Goal: Information Seeking & Learning: Learn about a topic

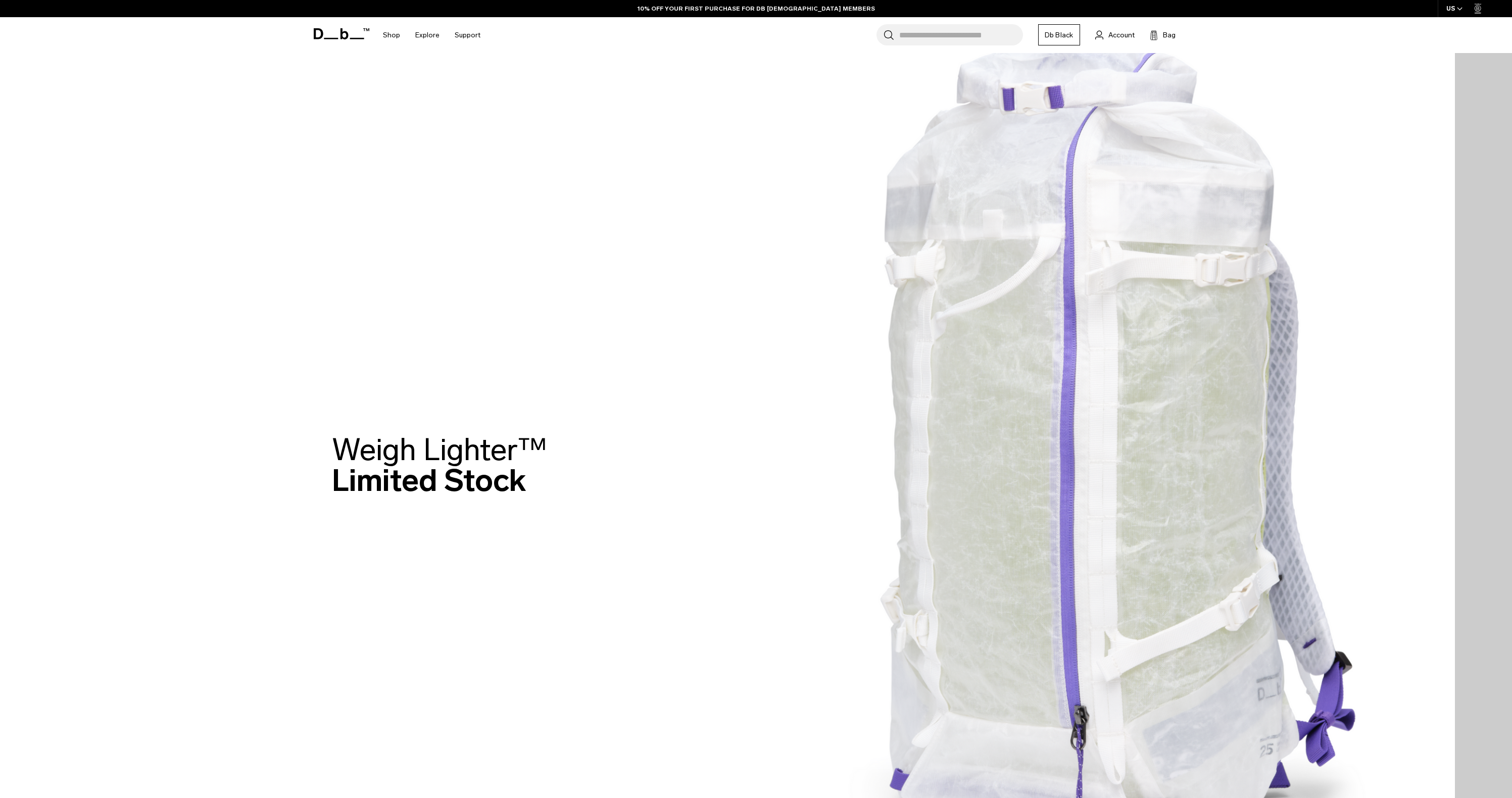
click at [1007, 285] on img at bounding box center [727, 468] width 1455 height 935
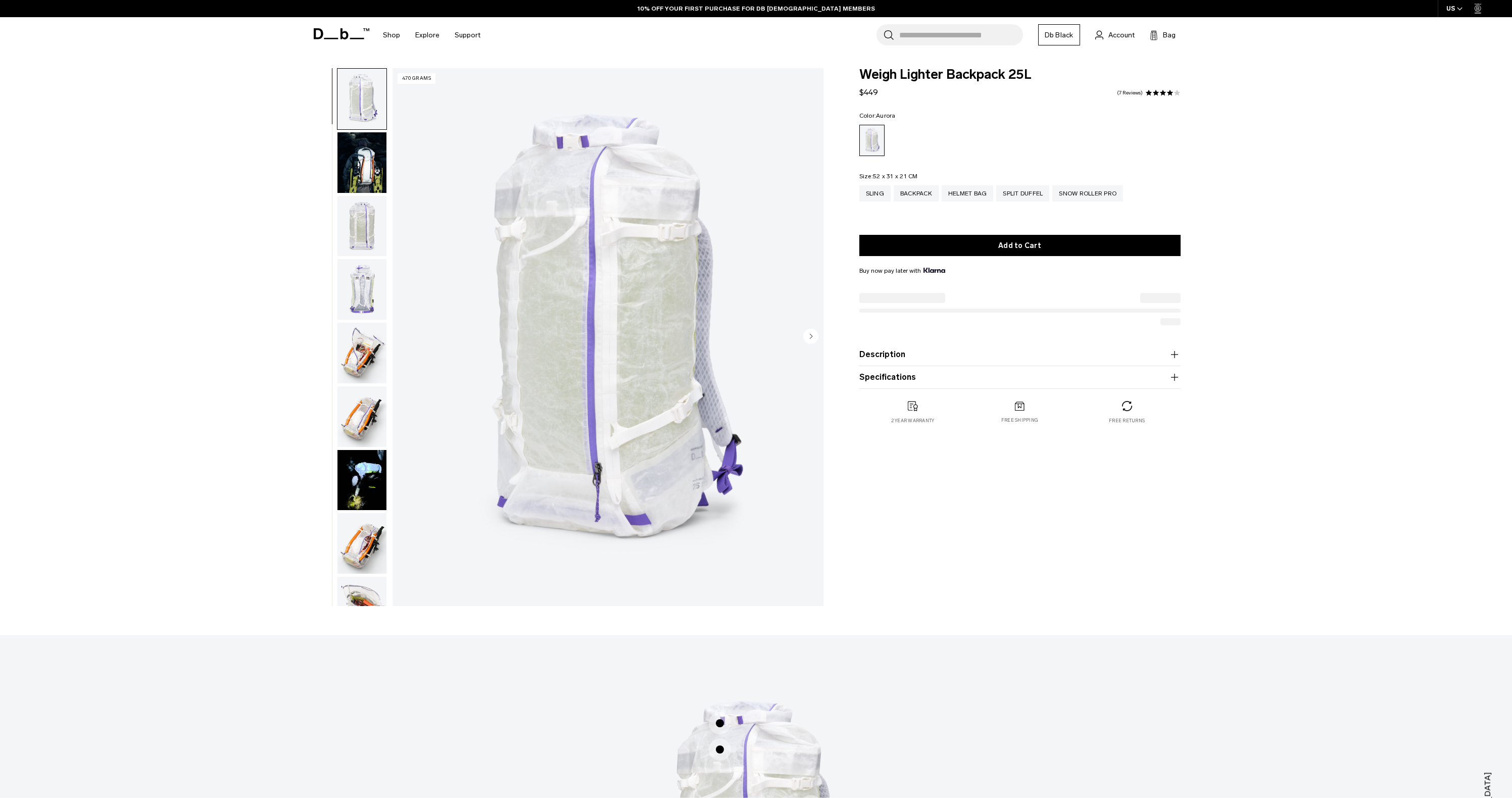
click at [365, 355] on img "button" at bounding box center [362, 352] width 49 height 60
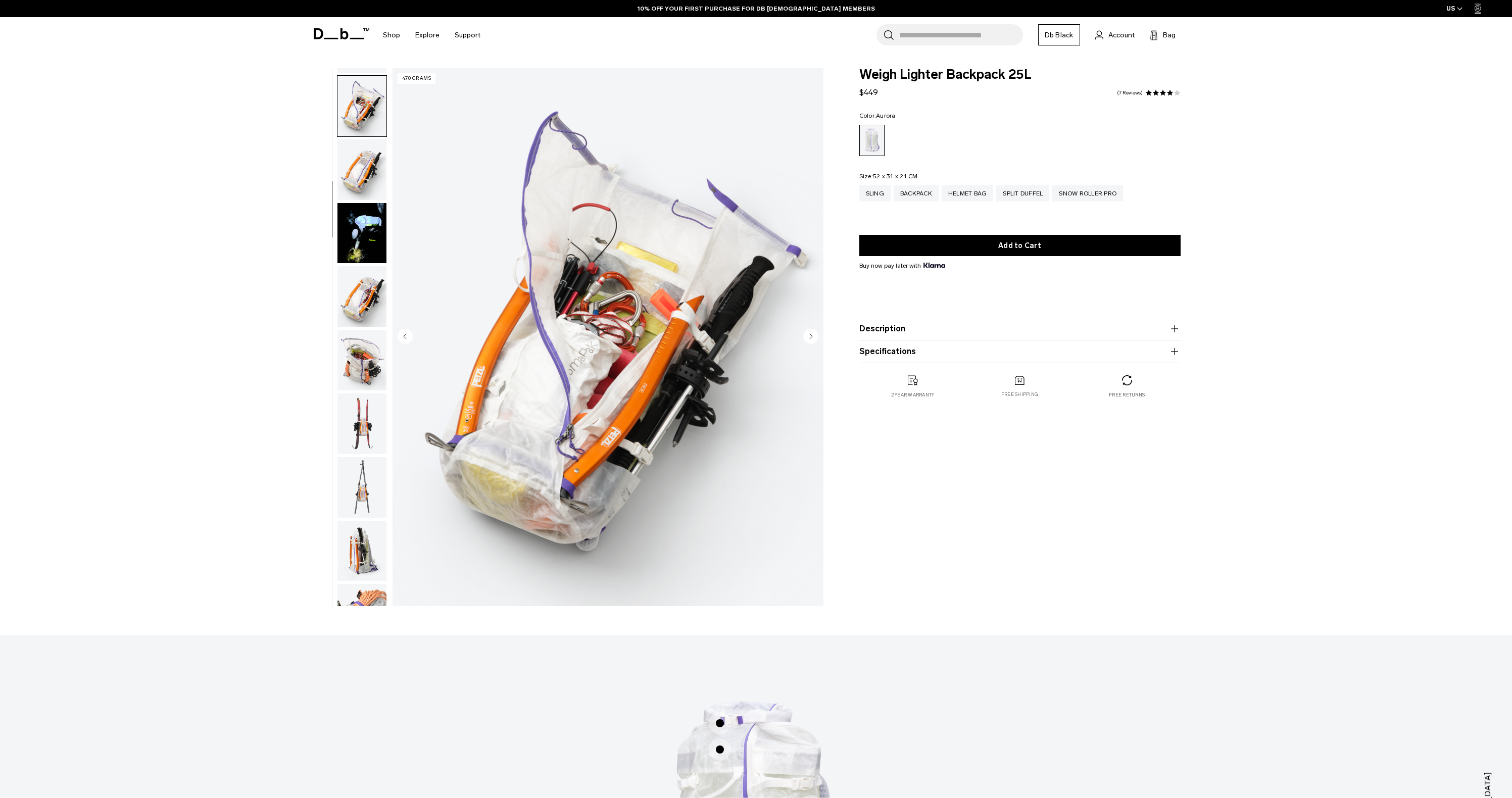
scroll to position [254, 0]
click at [372, 297] on img "button" at bounding box center [362, 289] width 49 height 60
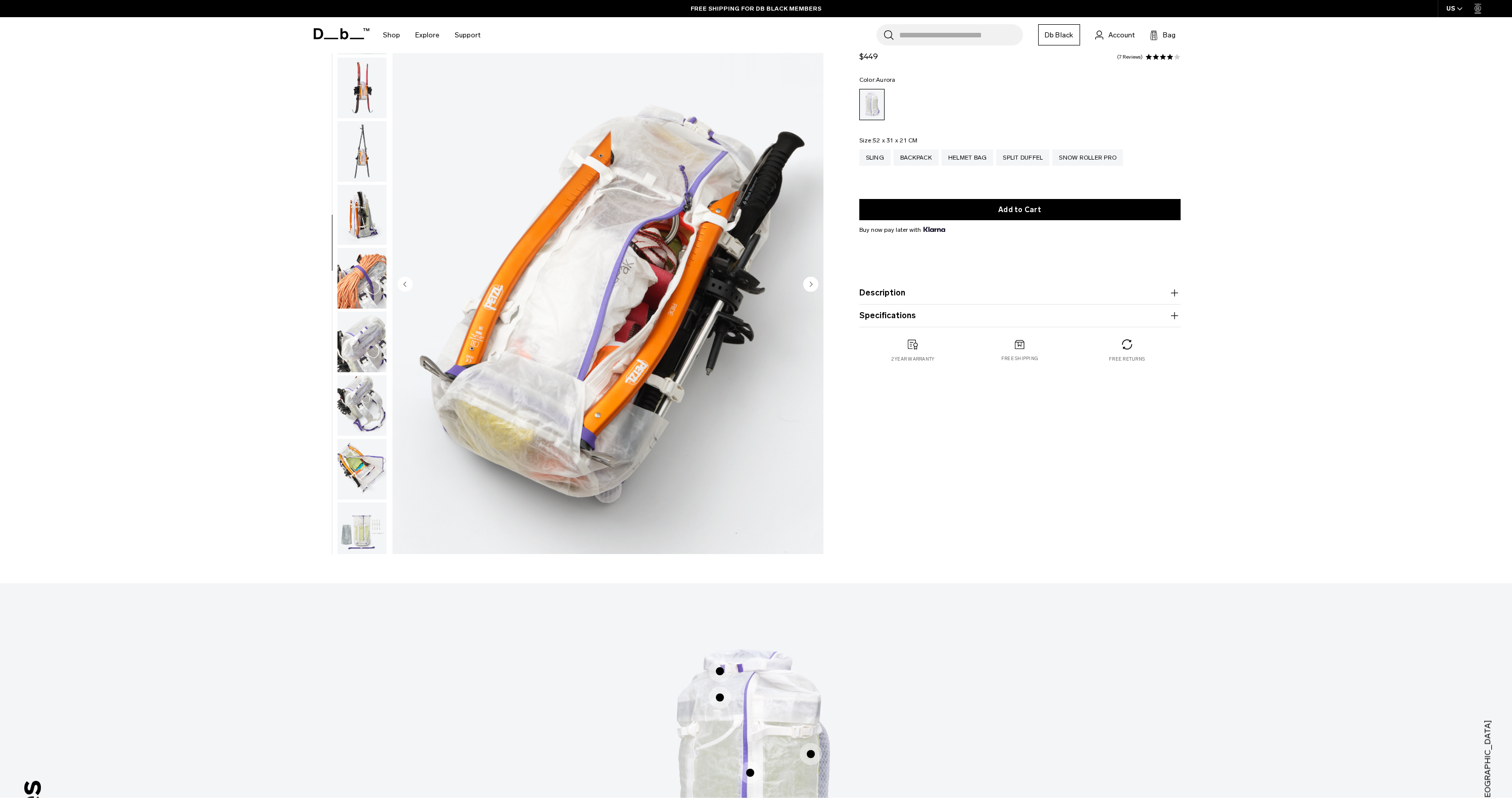
scroll to position [603, 0]
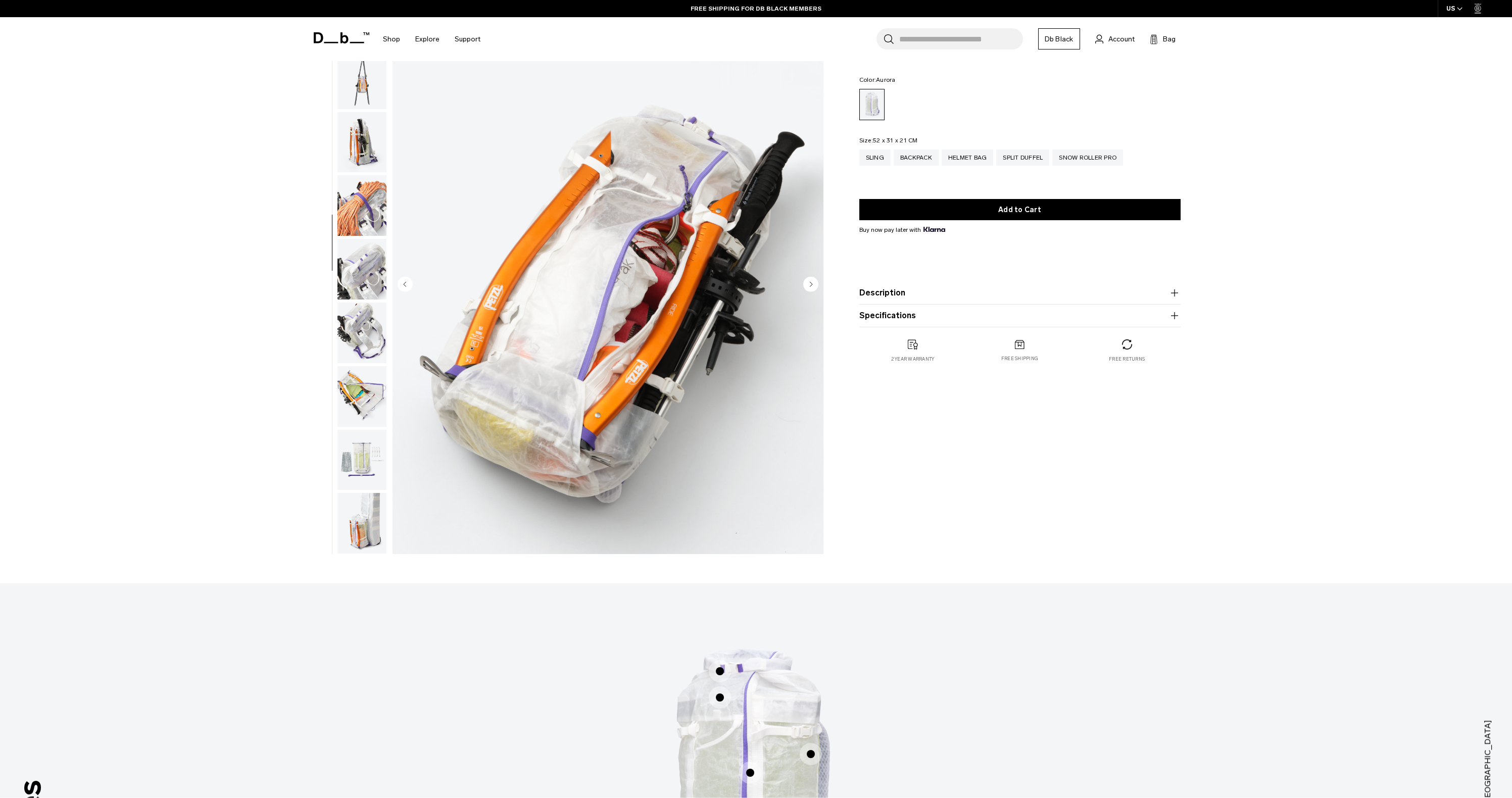
click at [366, 448] on img "button" at bounding box center [362, 460] width 49 height 60
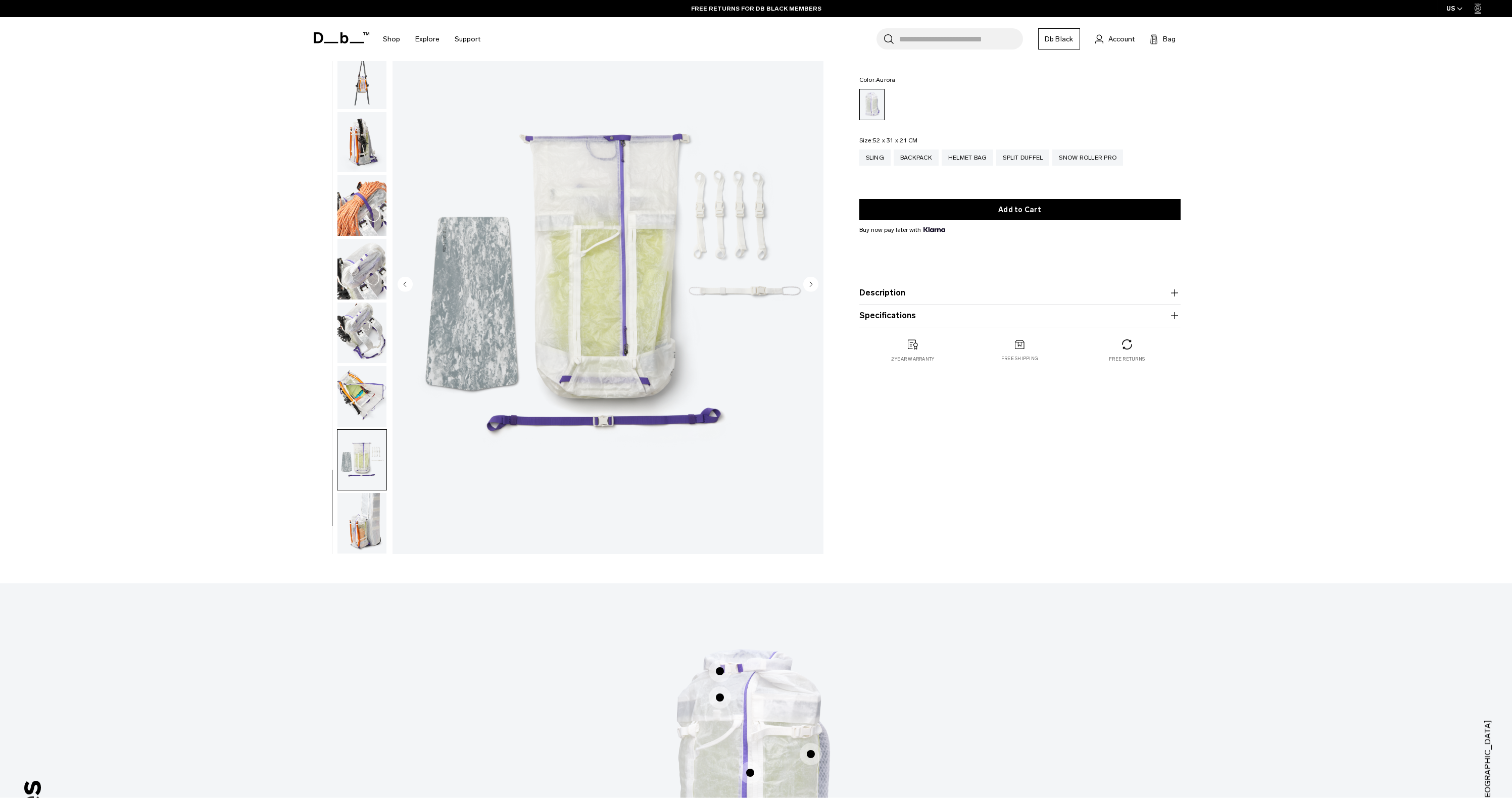
click at [369, 370] on img "button" at bounding box center [362, 396] width 49 height 60
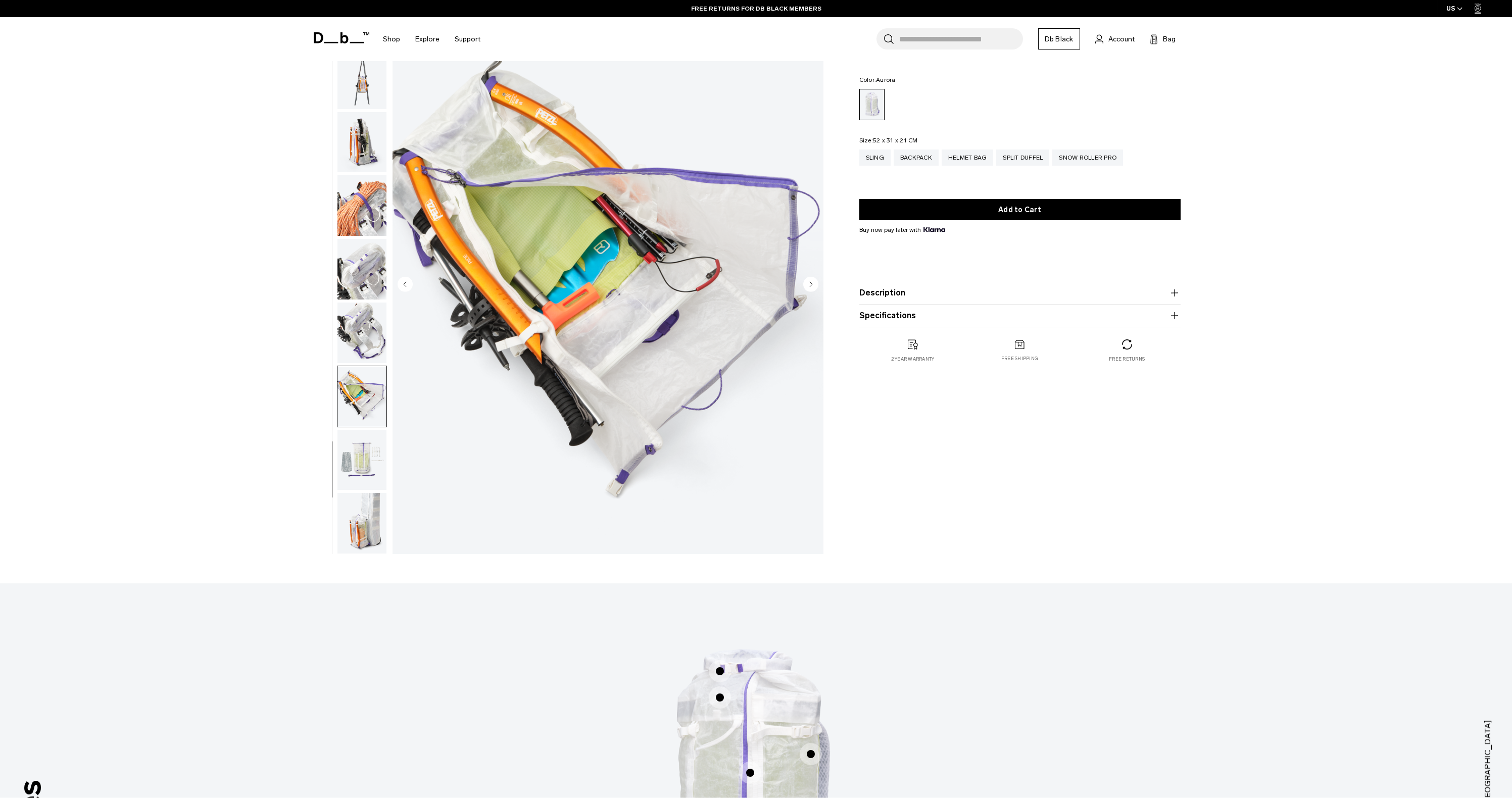
click at [359, 506] on img "button" at bounding box center [362, 522] width 49 height 60
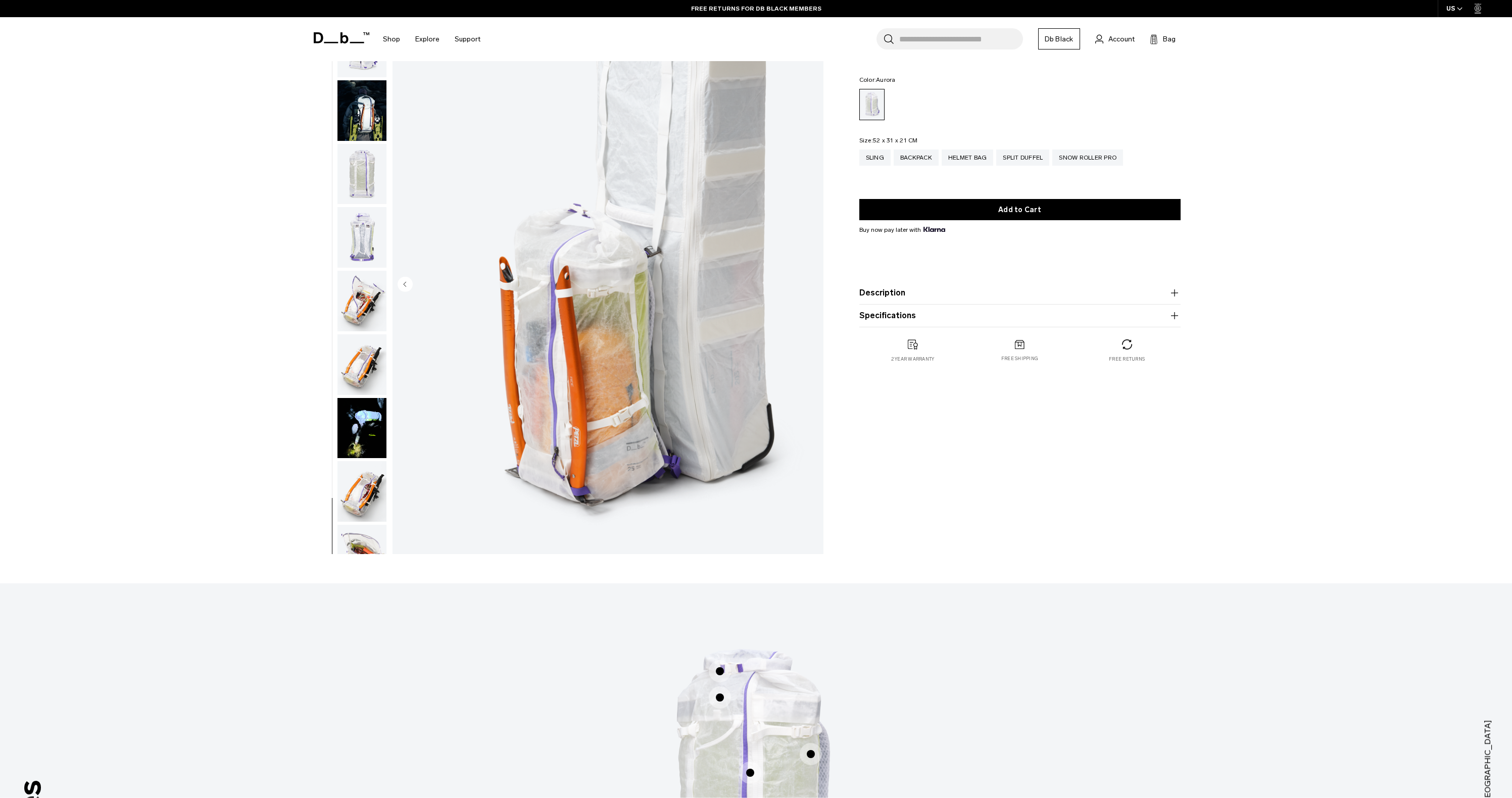
scroll to position [0, 0]
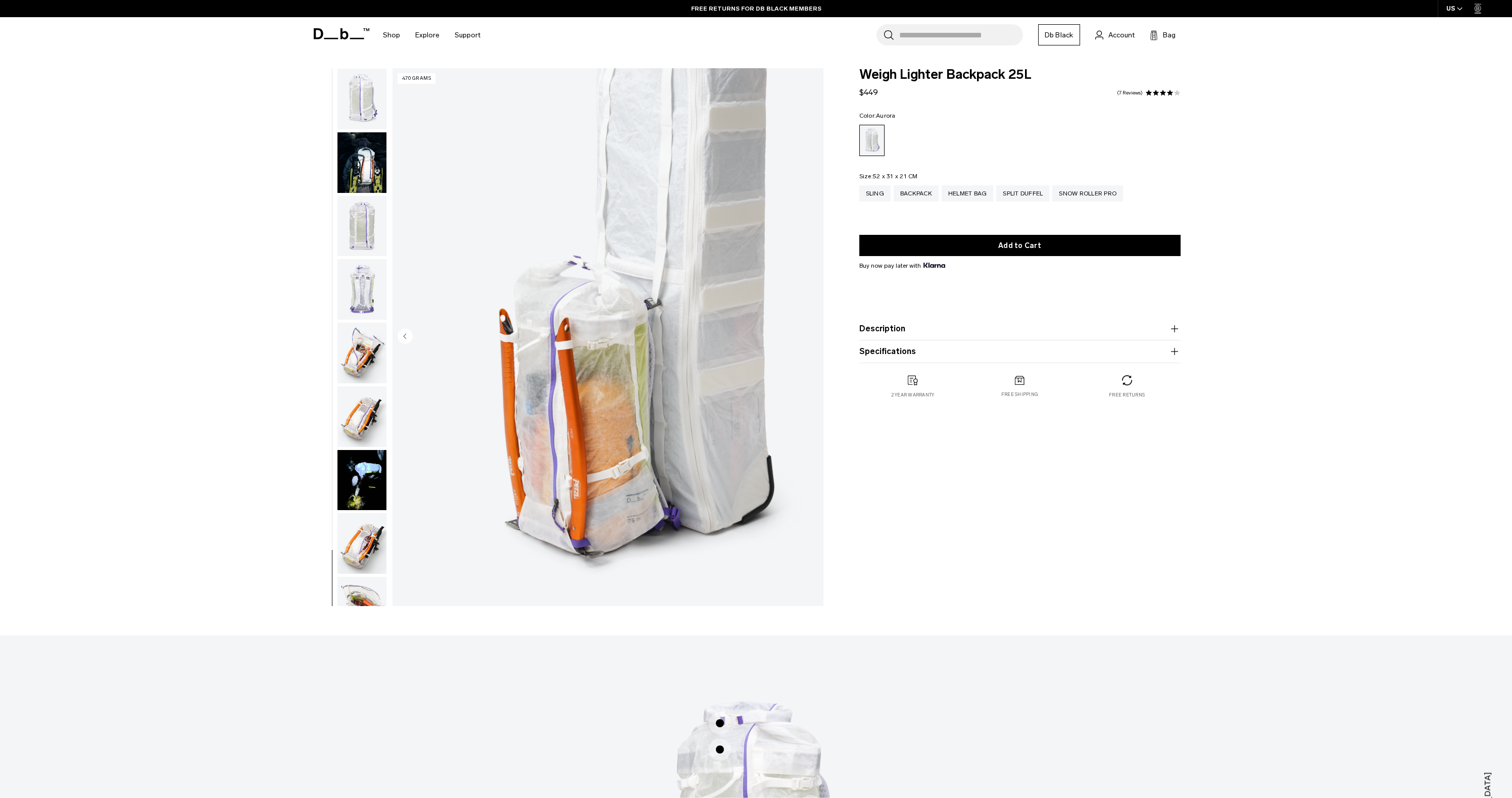
click at [337, 40] on span at bounding box center [341, 34] width 55 height 39
click at [350, 38] on icon at bounding box center [356, 39] width 14 height 2
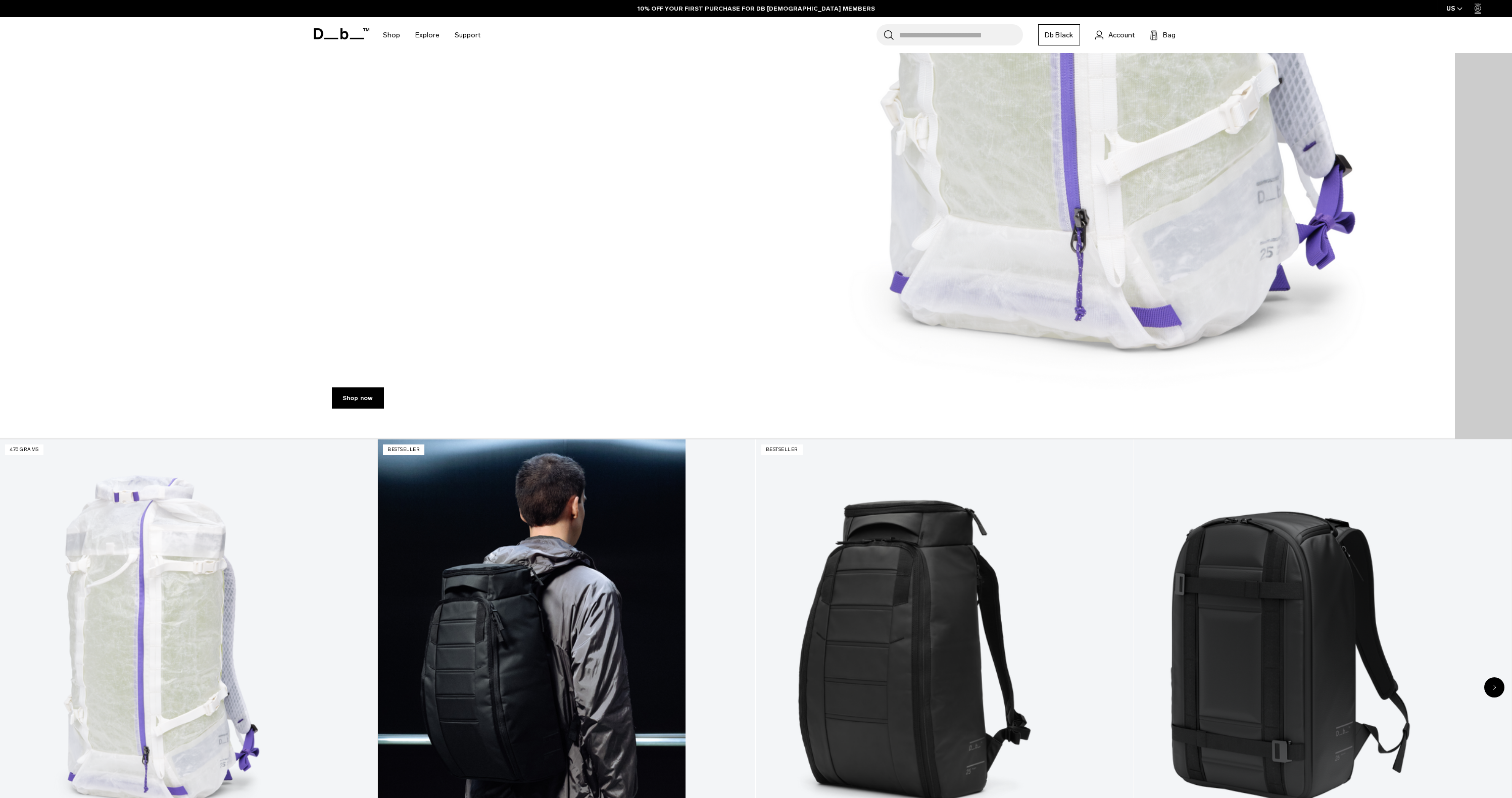
scroll to position [549, 0]
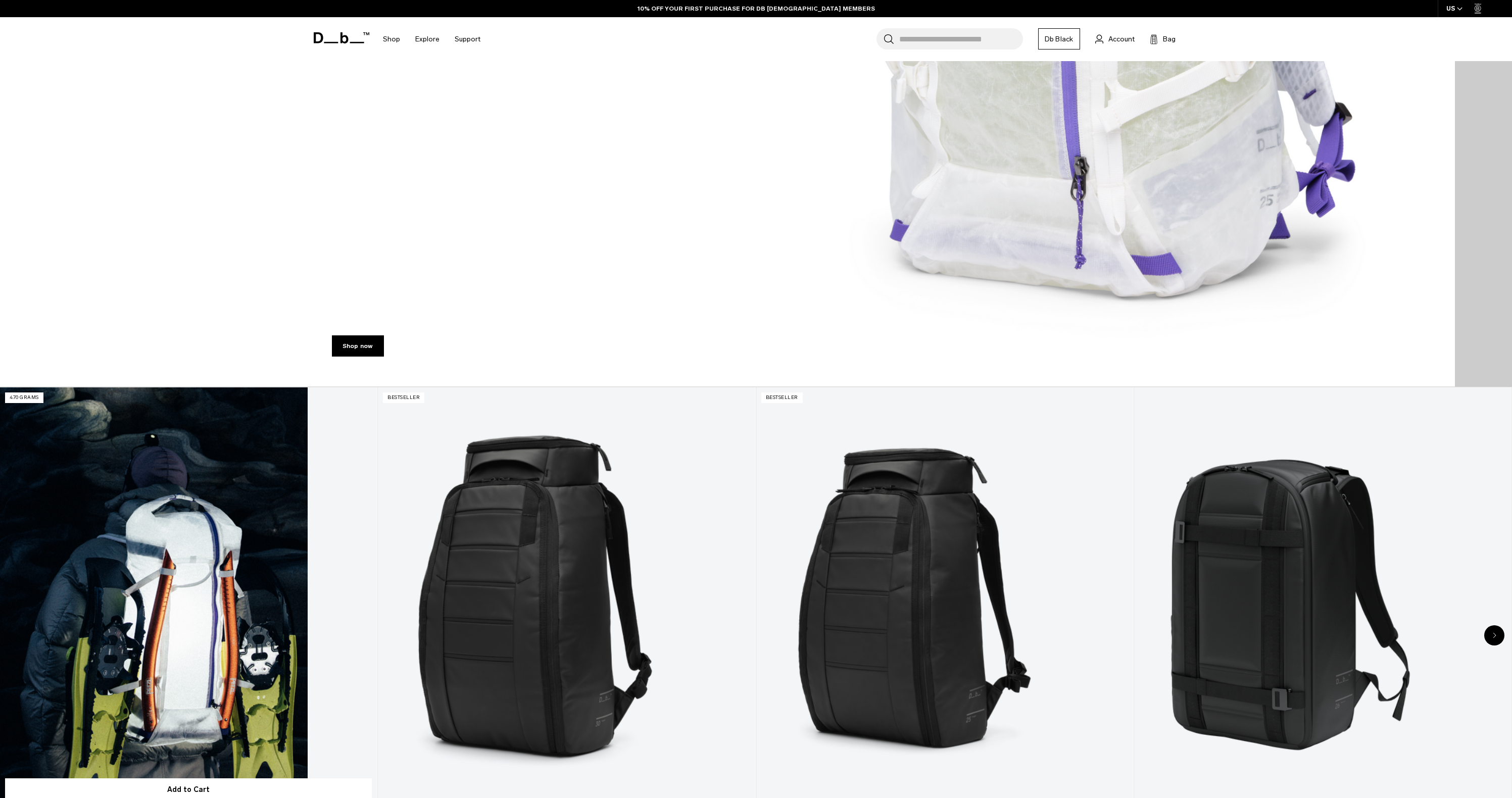
click at [92, 519] on link "Weigh Lighter Backpack 25L" at bounding box center [188, 596] width 377 height 418
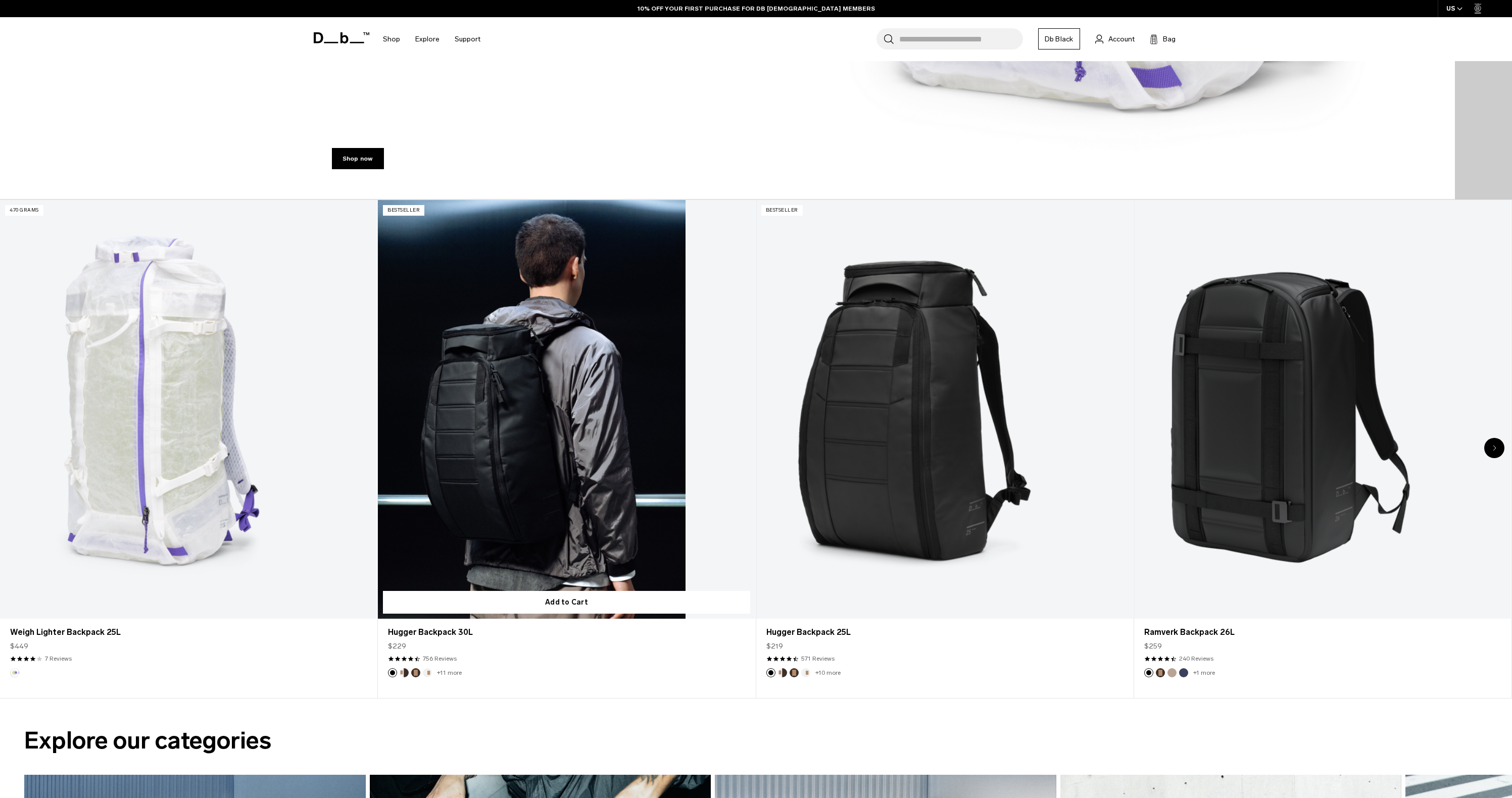
scroll to position [892, 0]
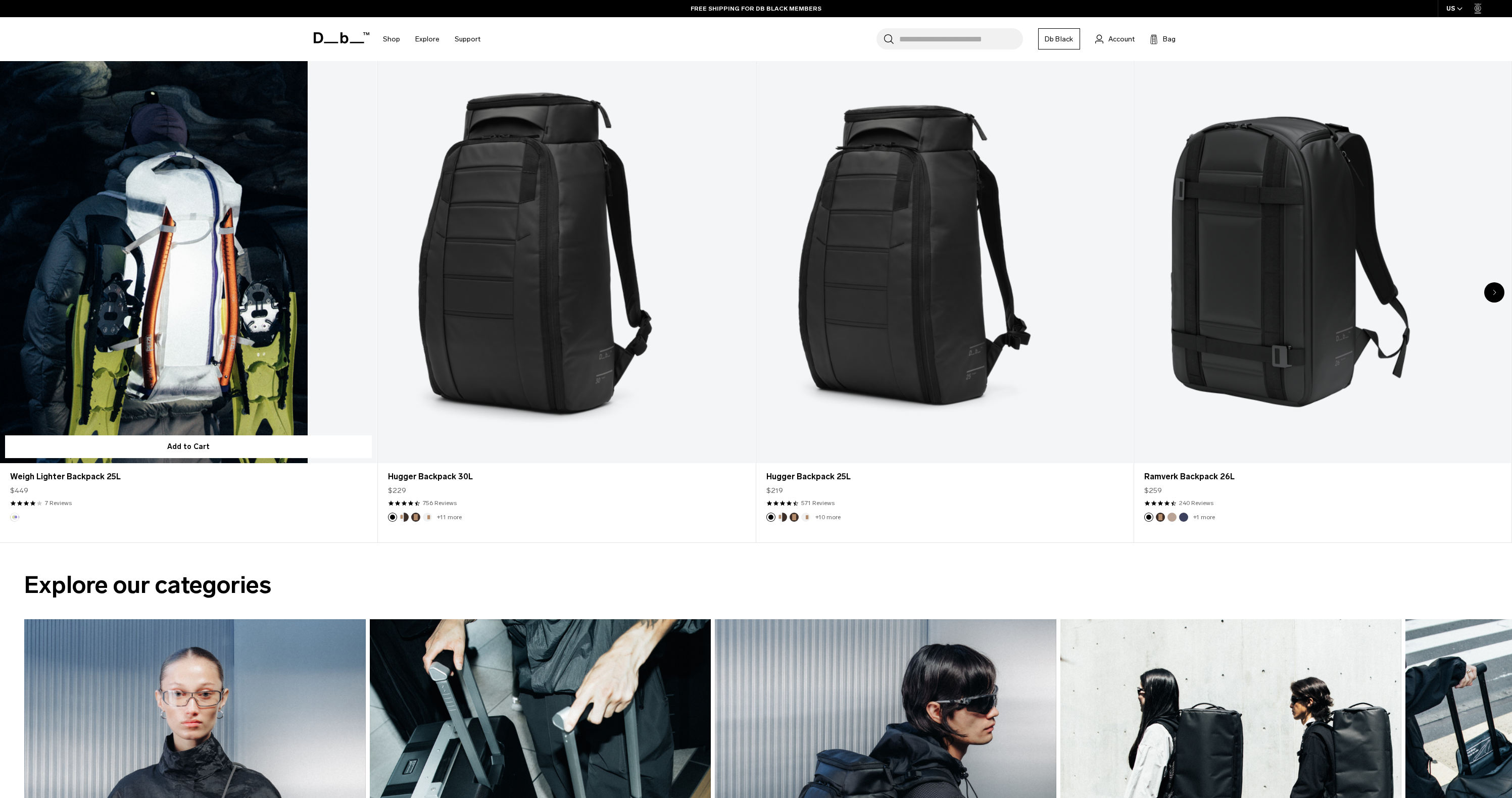
click at [200, 292] on link "Weigh Lighter Backpack 25L" at bounding box center [188, 253] width 377 height 418
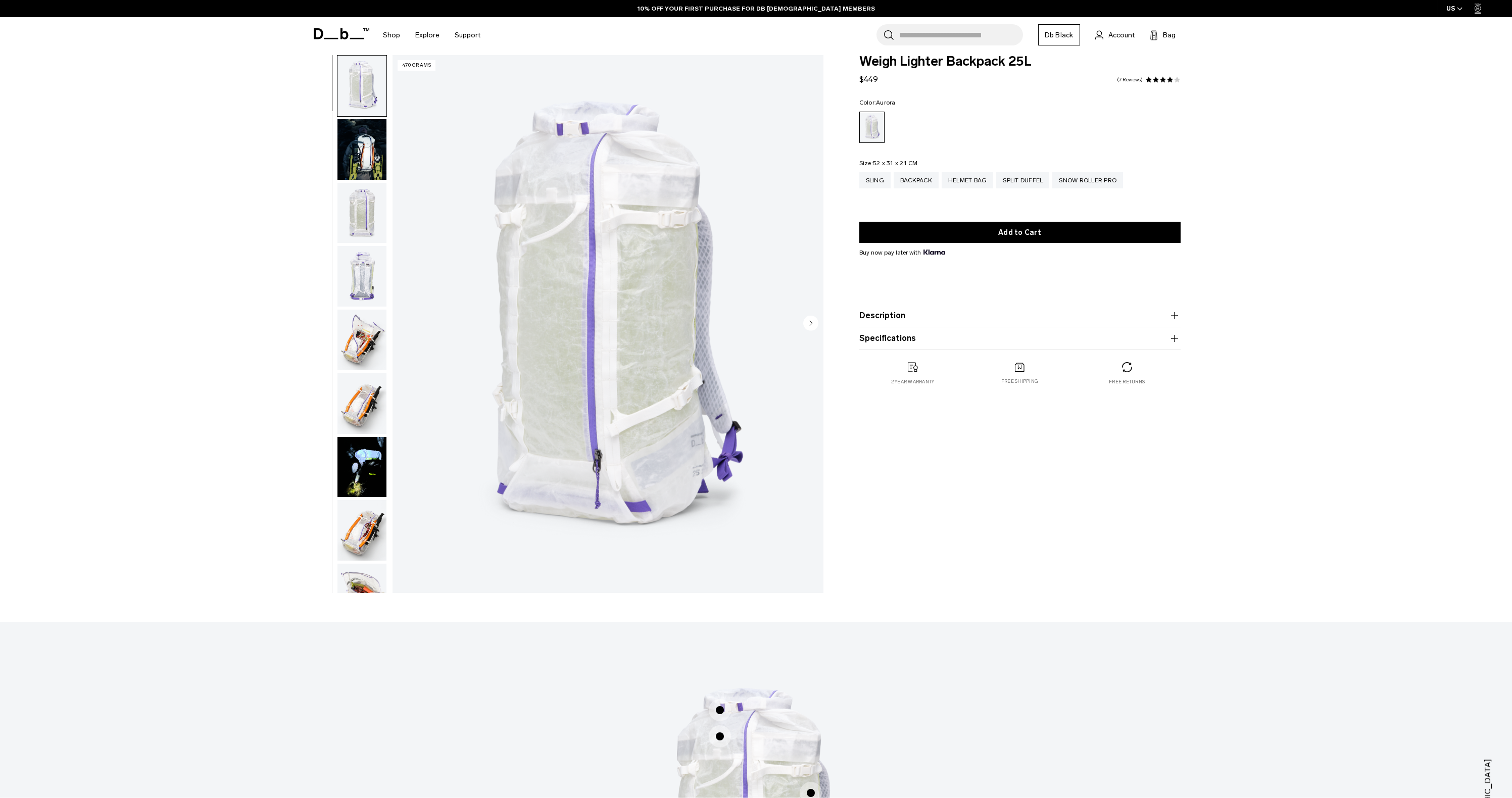
click at [374, 399] on img "button" at bounding box center [362, 402] width 49 height 60
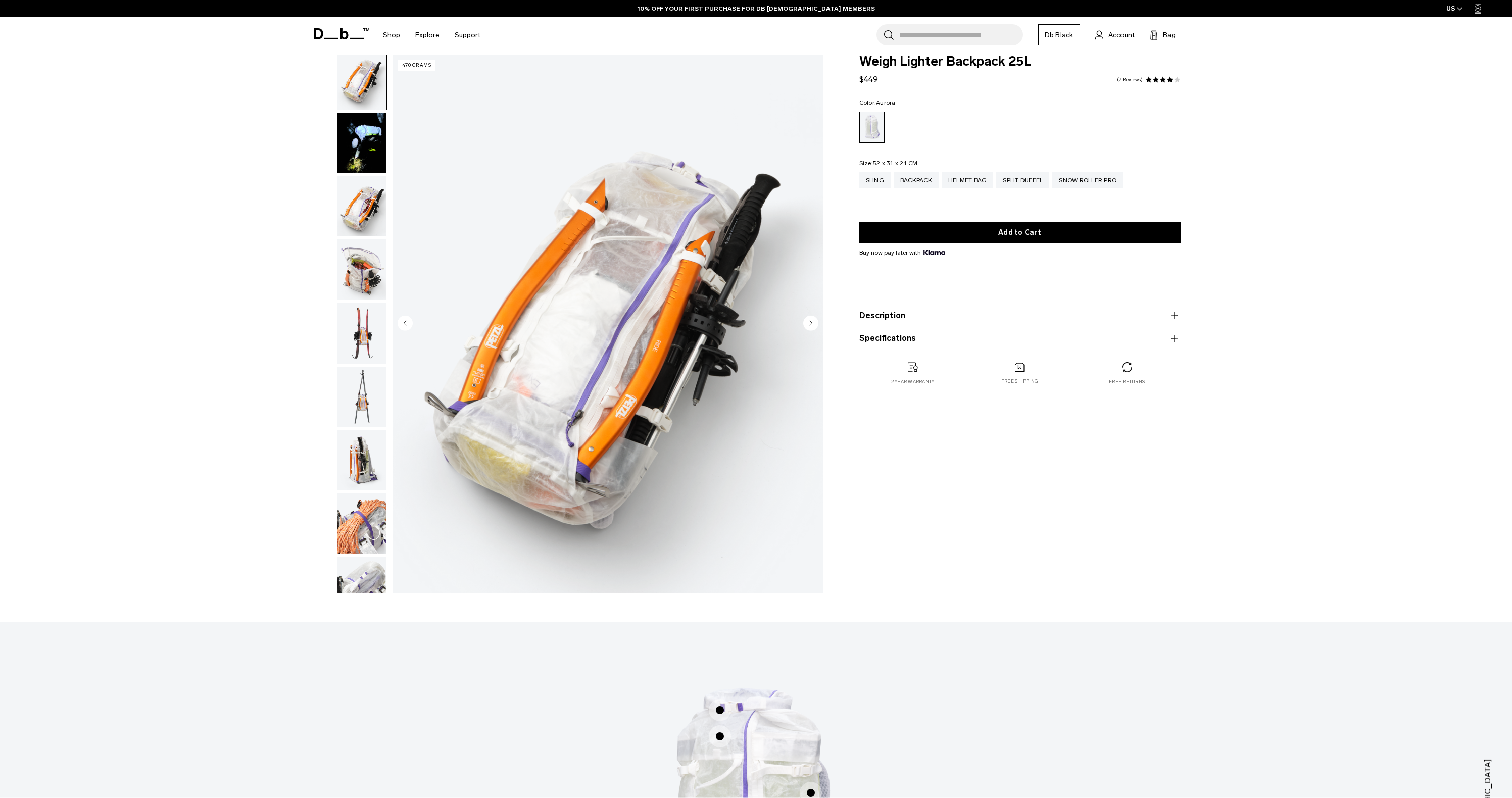
click at [373, 402] on img "button" at bounding box center [362, 397] width 49 height 60
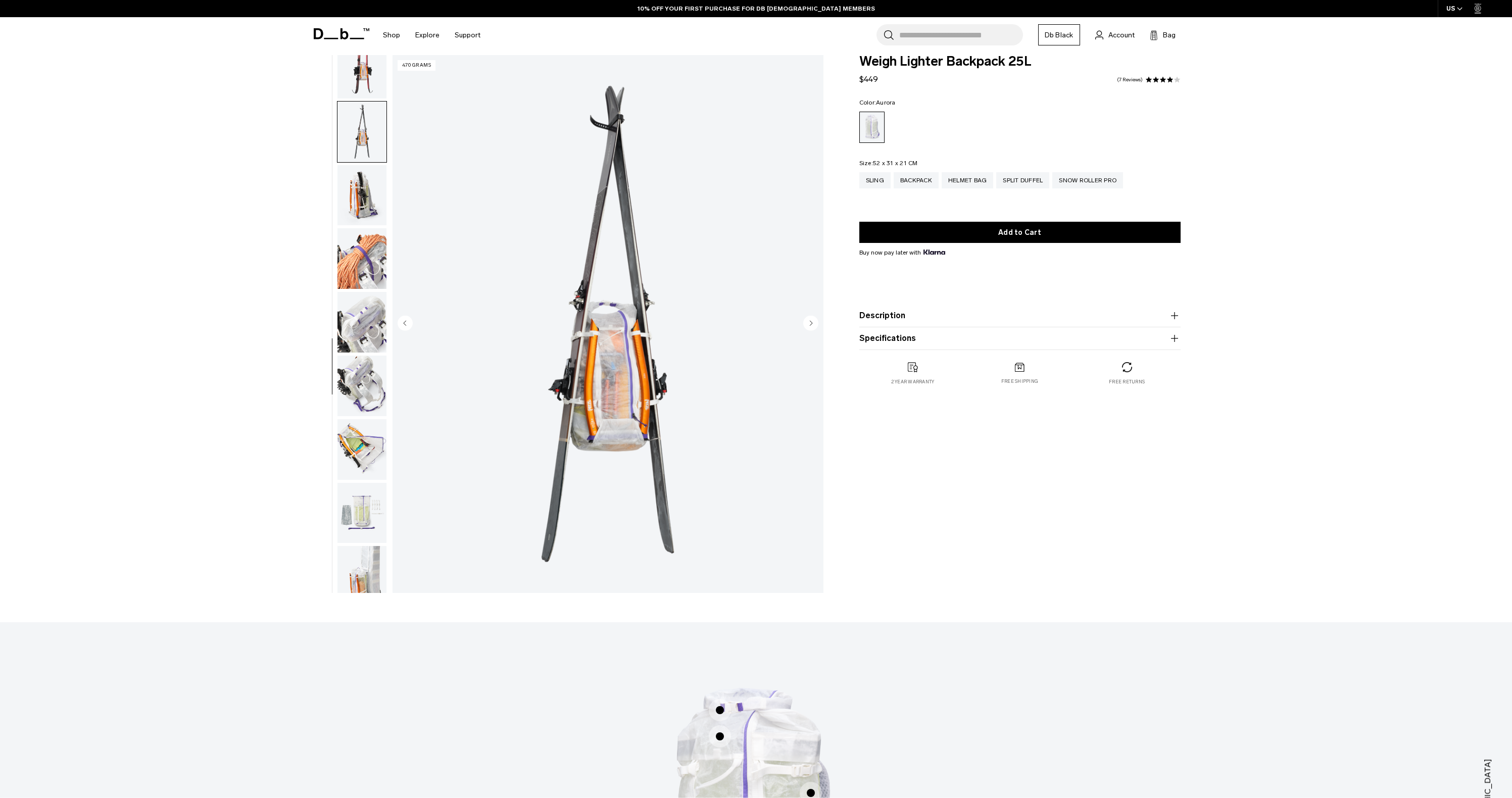
scroll to position [603, 0]
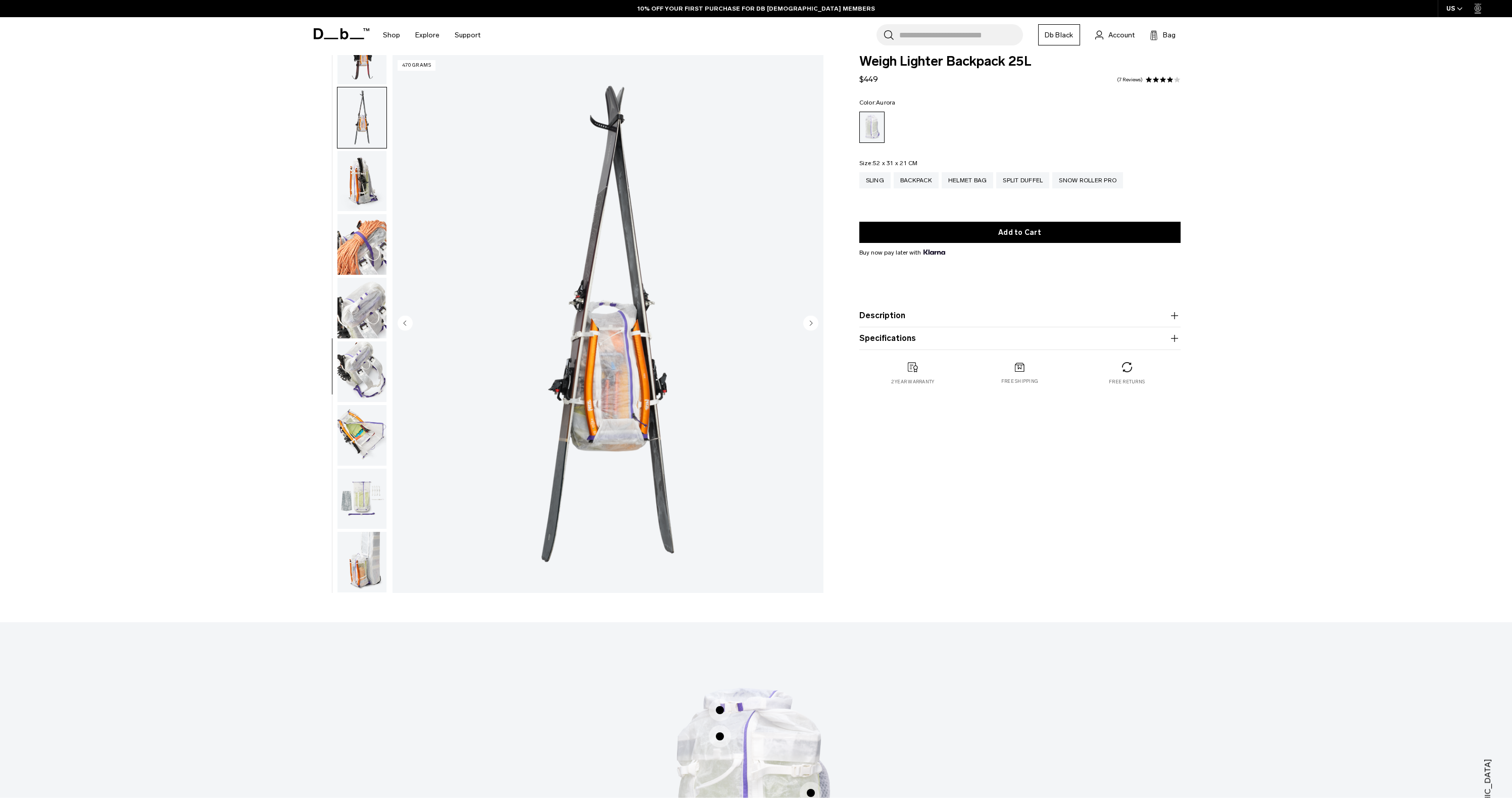
click at [366, 186] on img "button" at bounding box center [362, 181] width 49 height 60
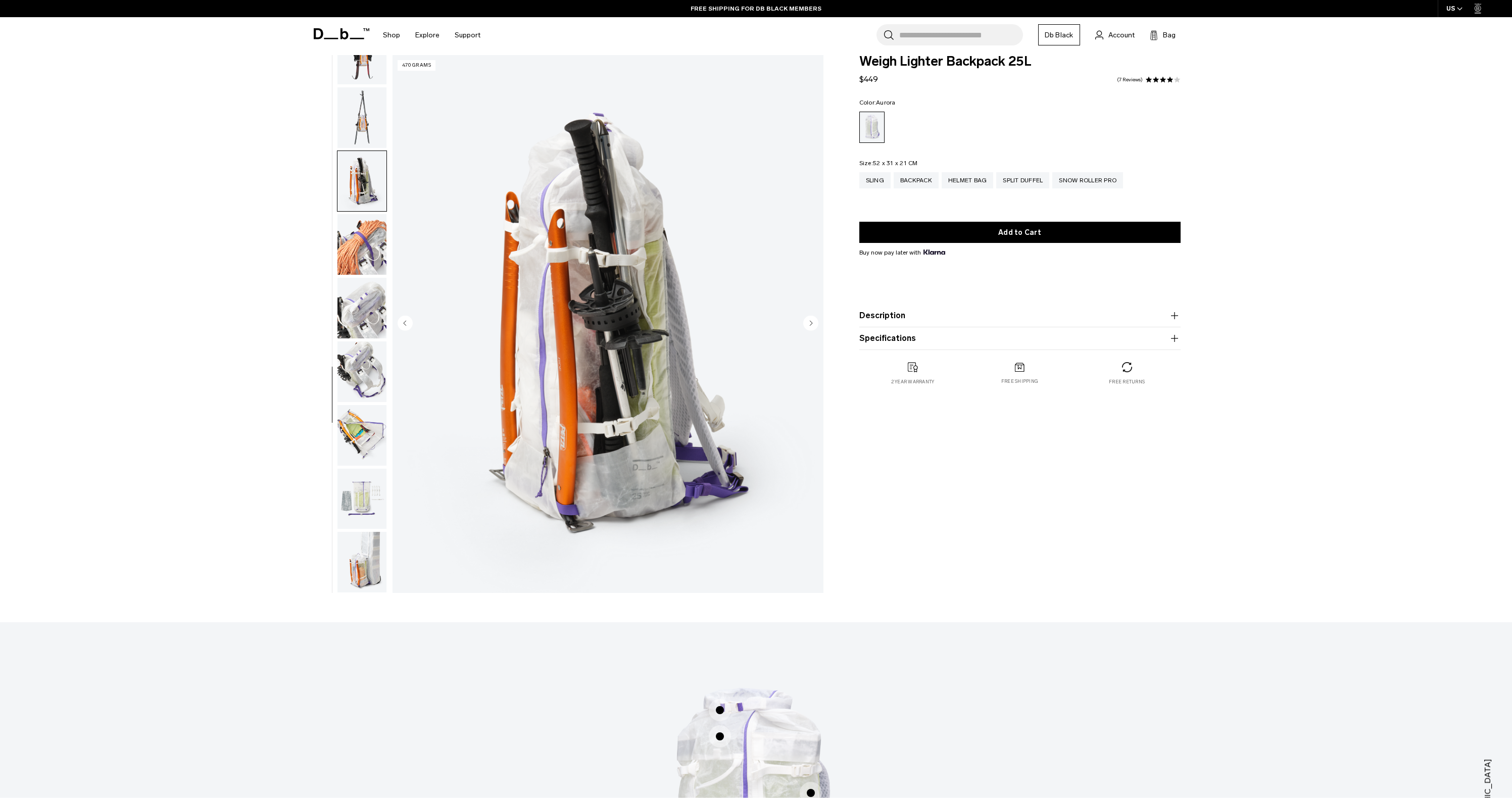
scroll to position [20, 0]
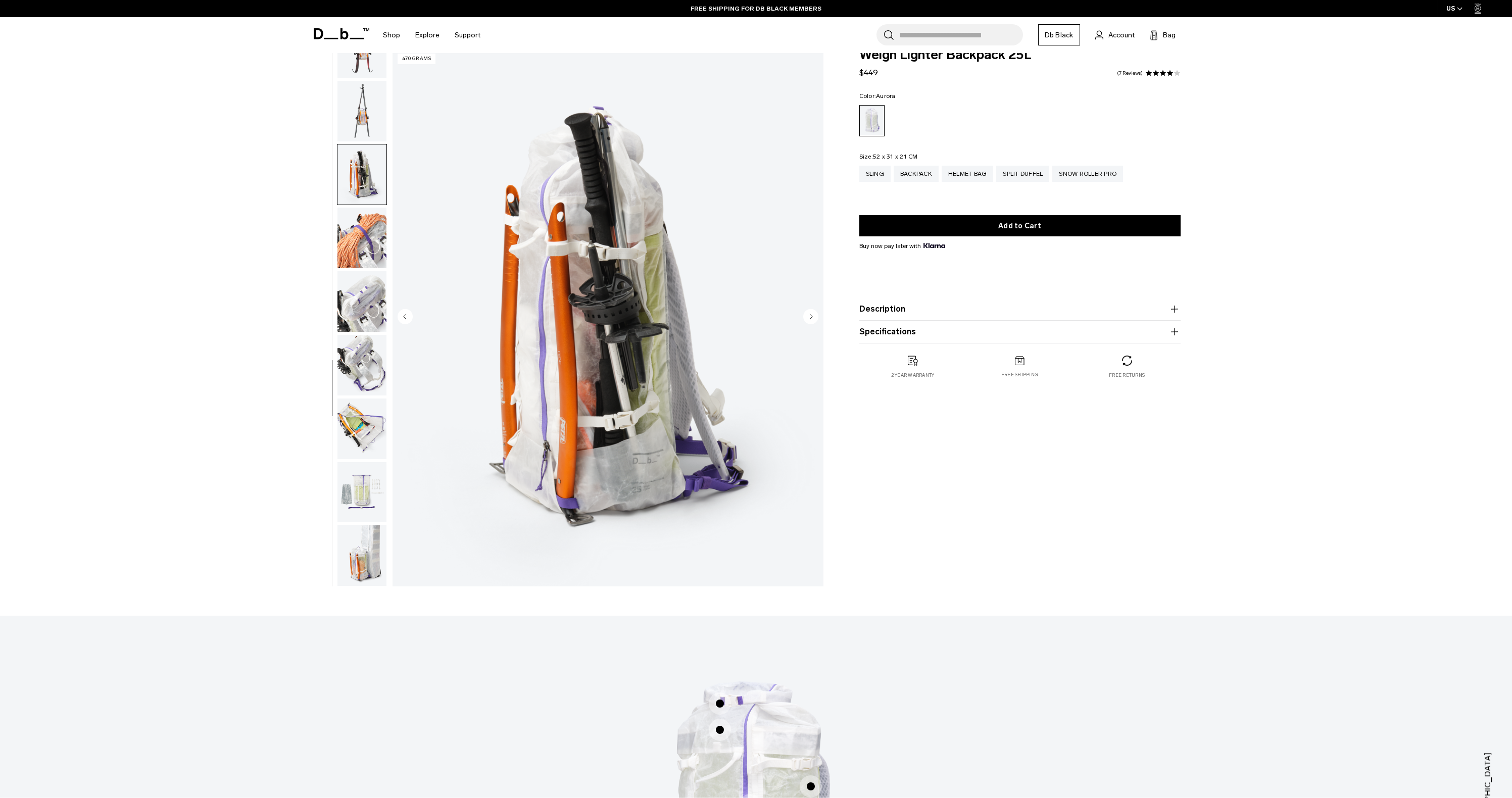
click at [372, 384] on img "button" at bounding box center [362, 365] width 49 height 60
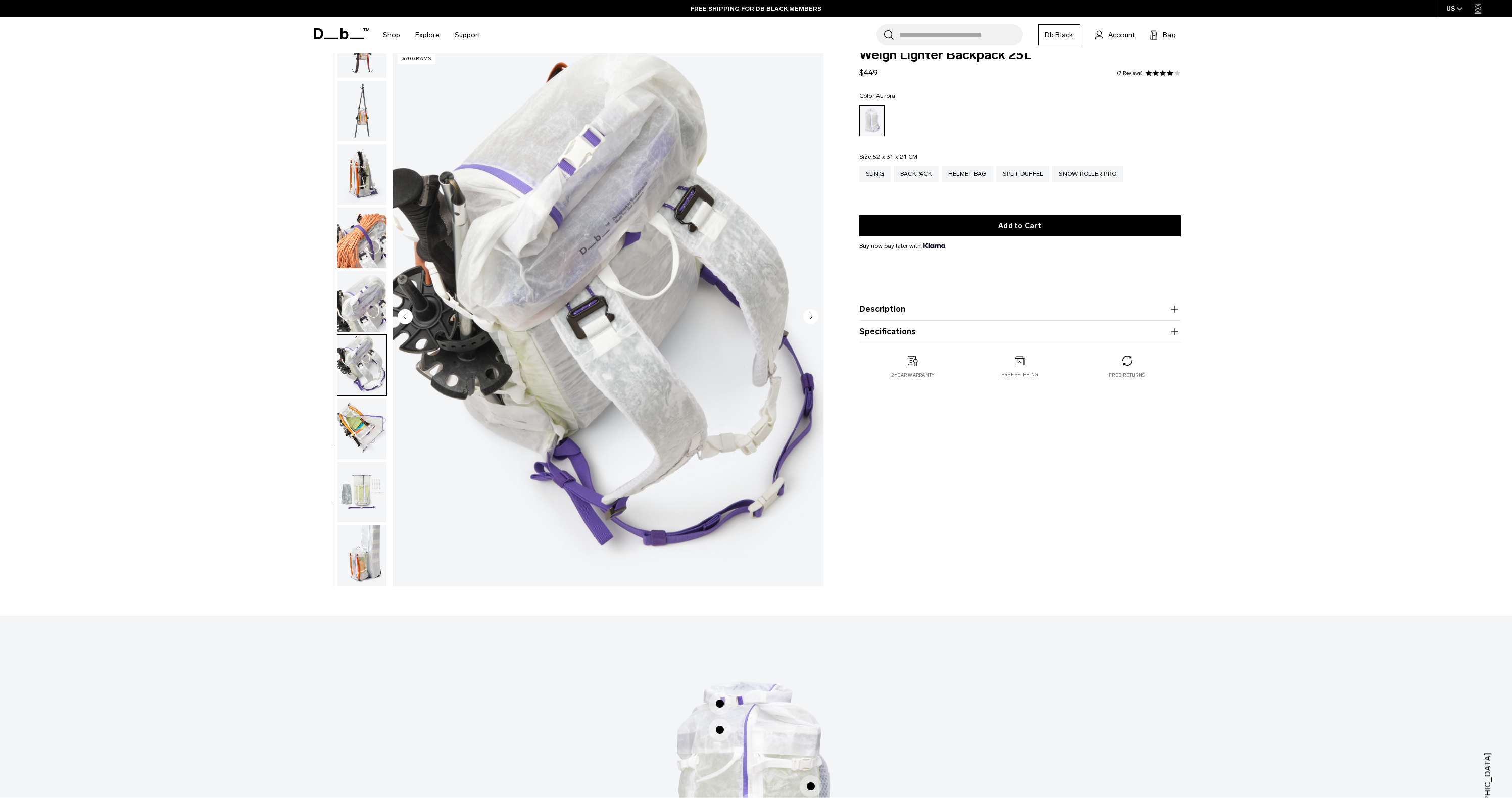
click at [366, 425] on img "button" at bounding box center [362, 428] width 49 height 60
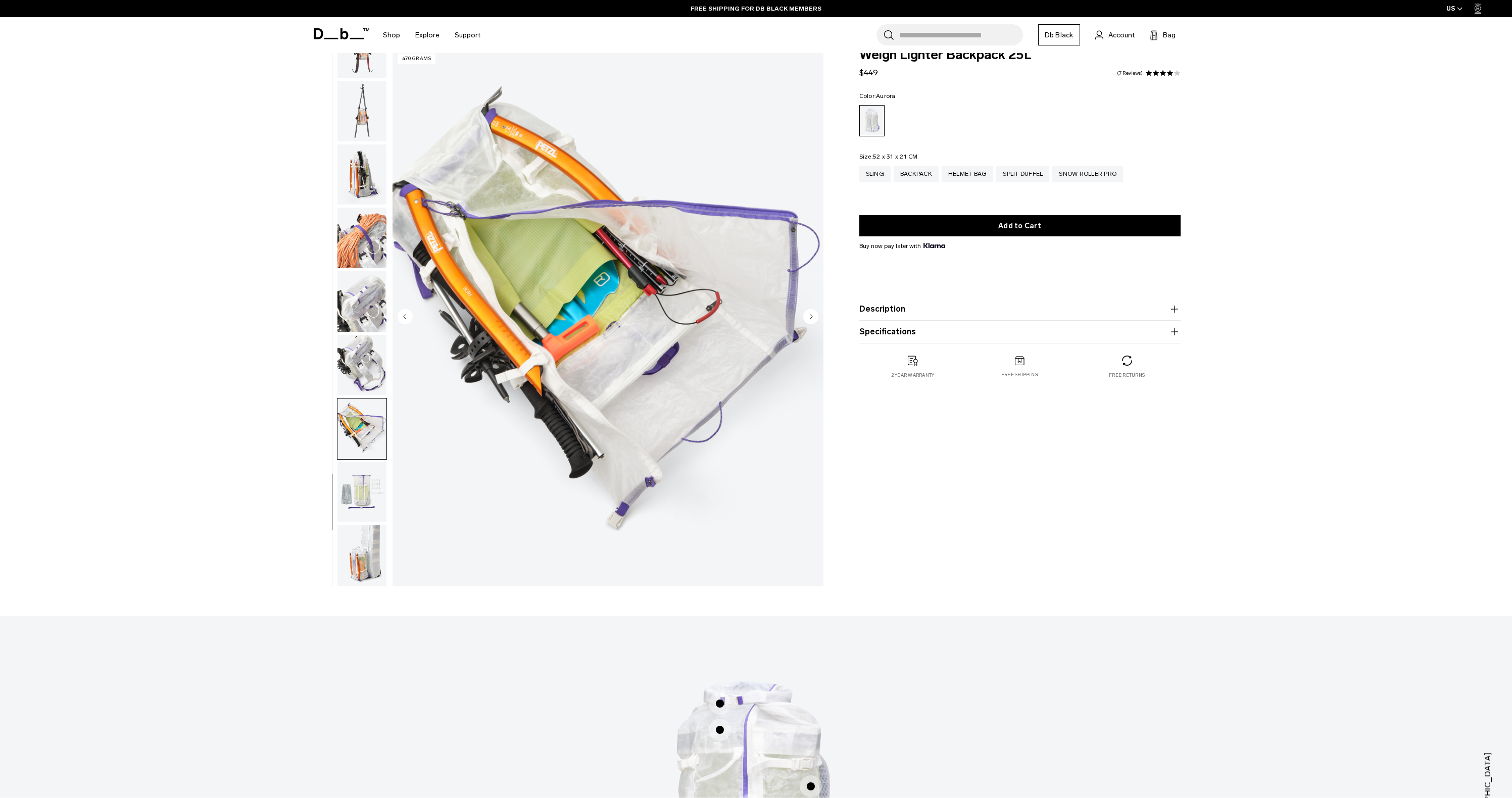
click at [363, 485] on img "button" at bounding box center [362, 491] width 49 height 60
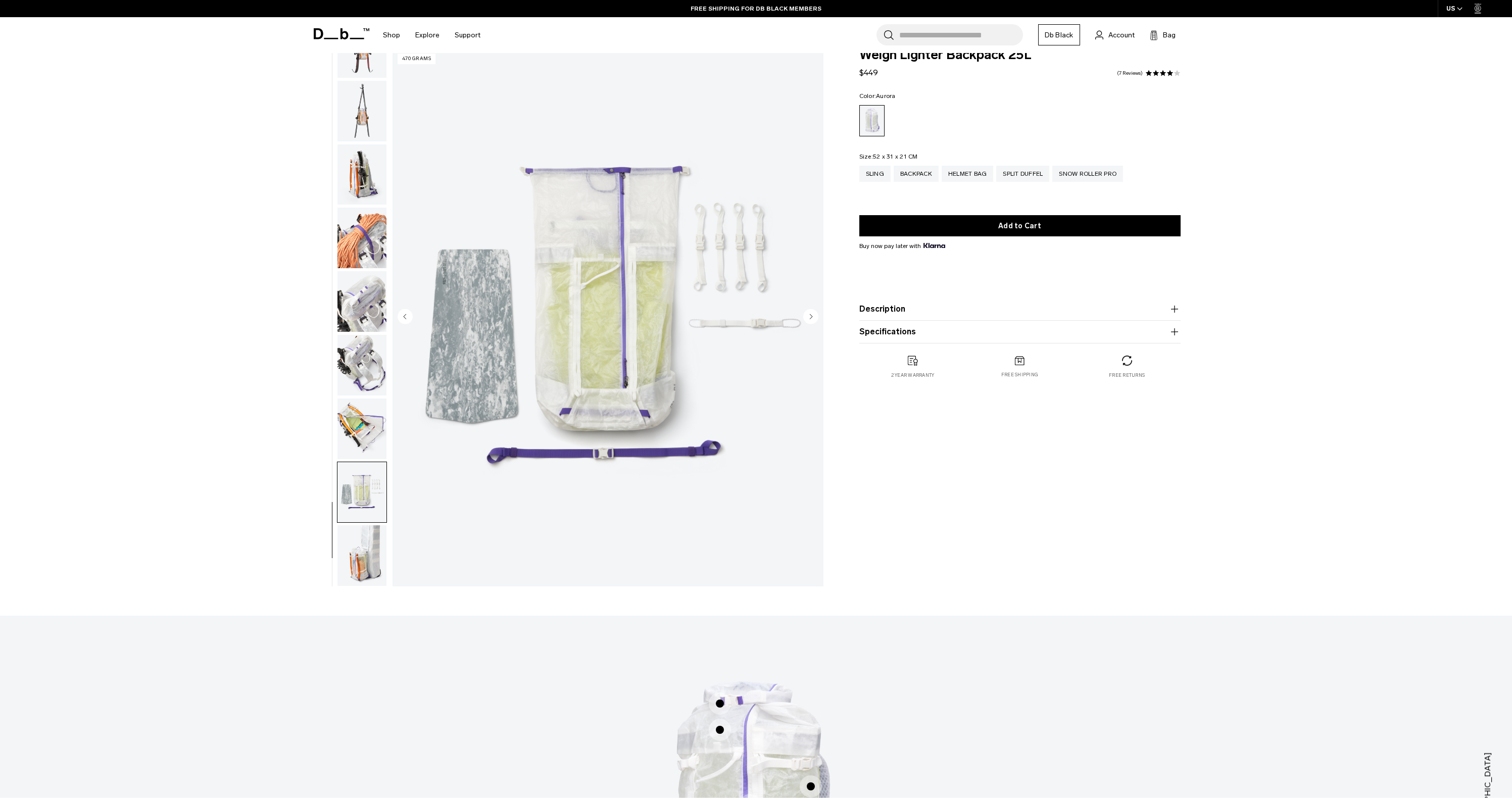
click at [369, 537] on img "button" at bounding box center [362, 555] width 49 height 60
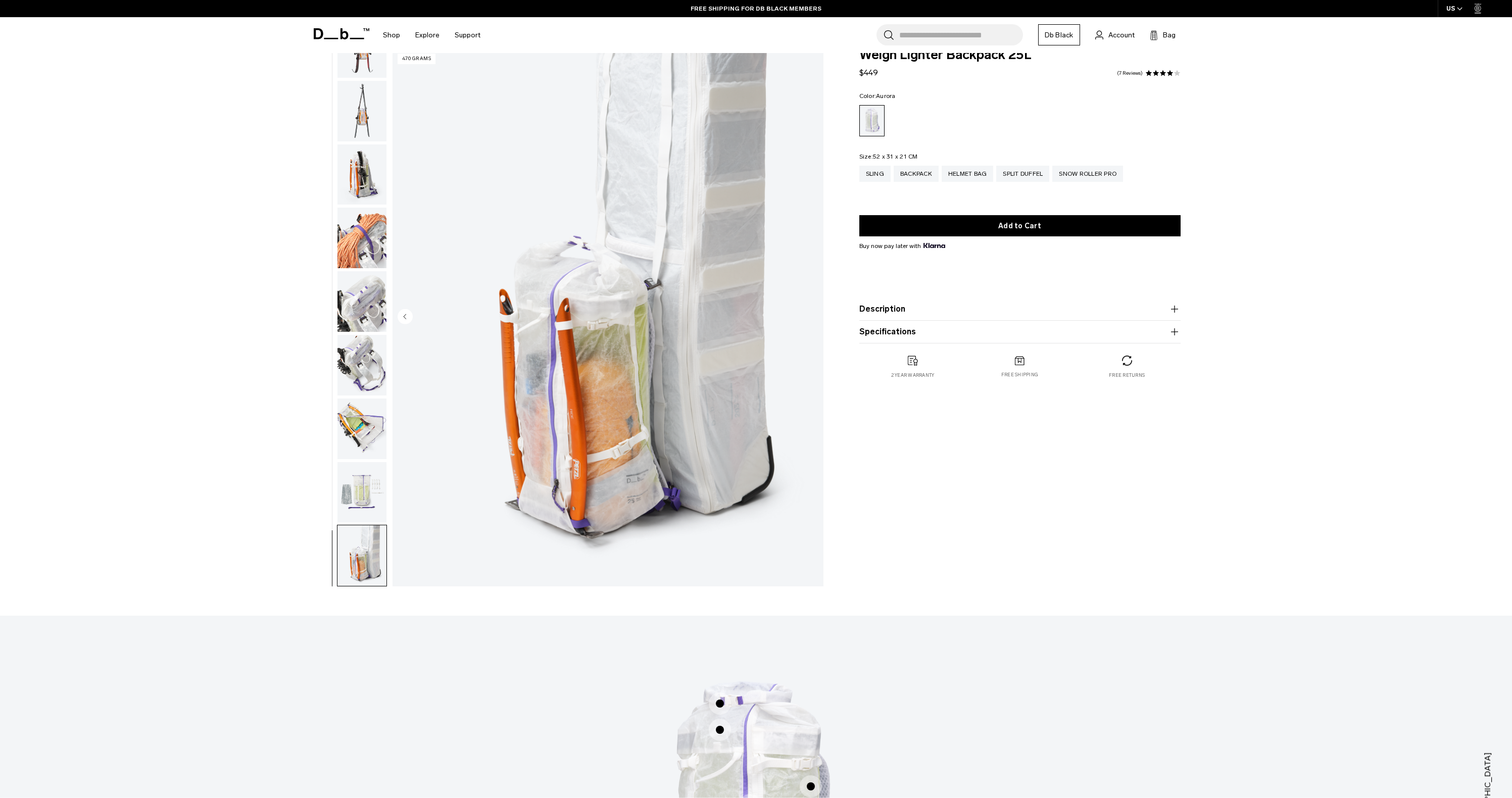
click at [367, 479] on img "button" at bounding box center [362, 491] width 49 height 60
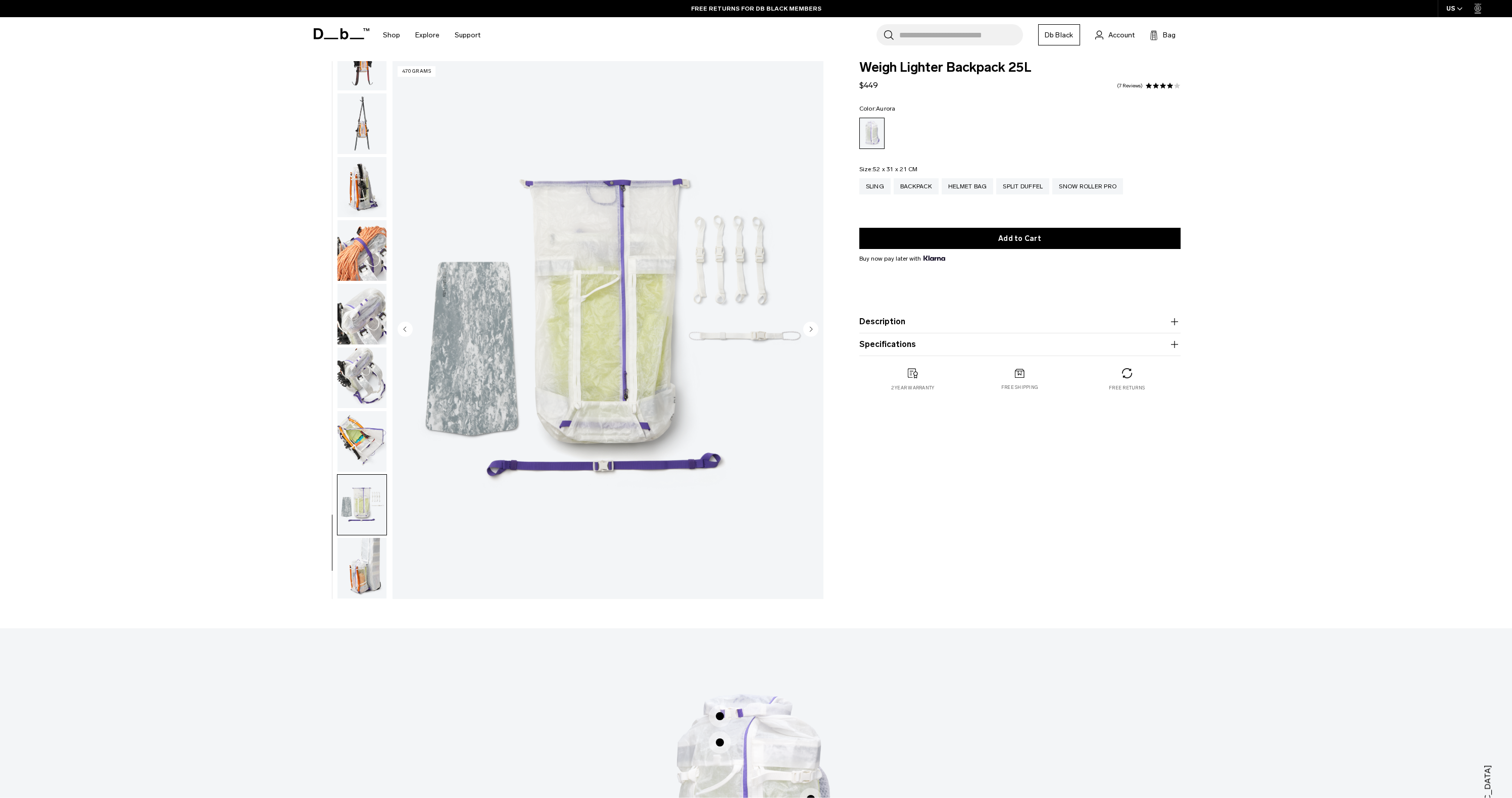
scroll to position [0, 0]
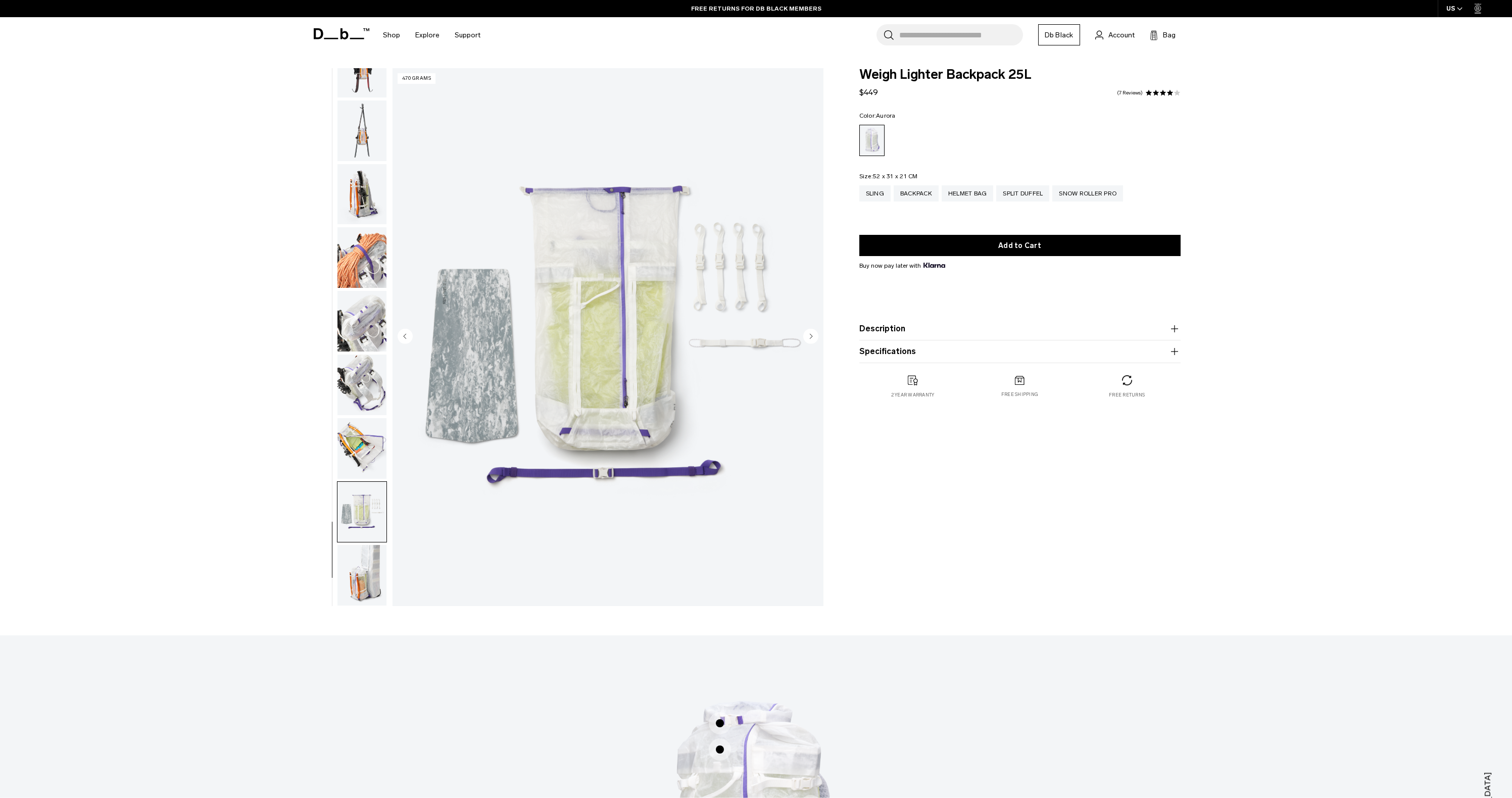
click at [365, 570] on img "button" at bounding box center [362, 575] width 49 height 60
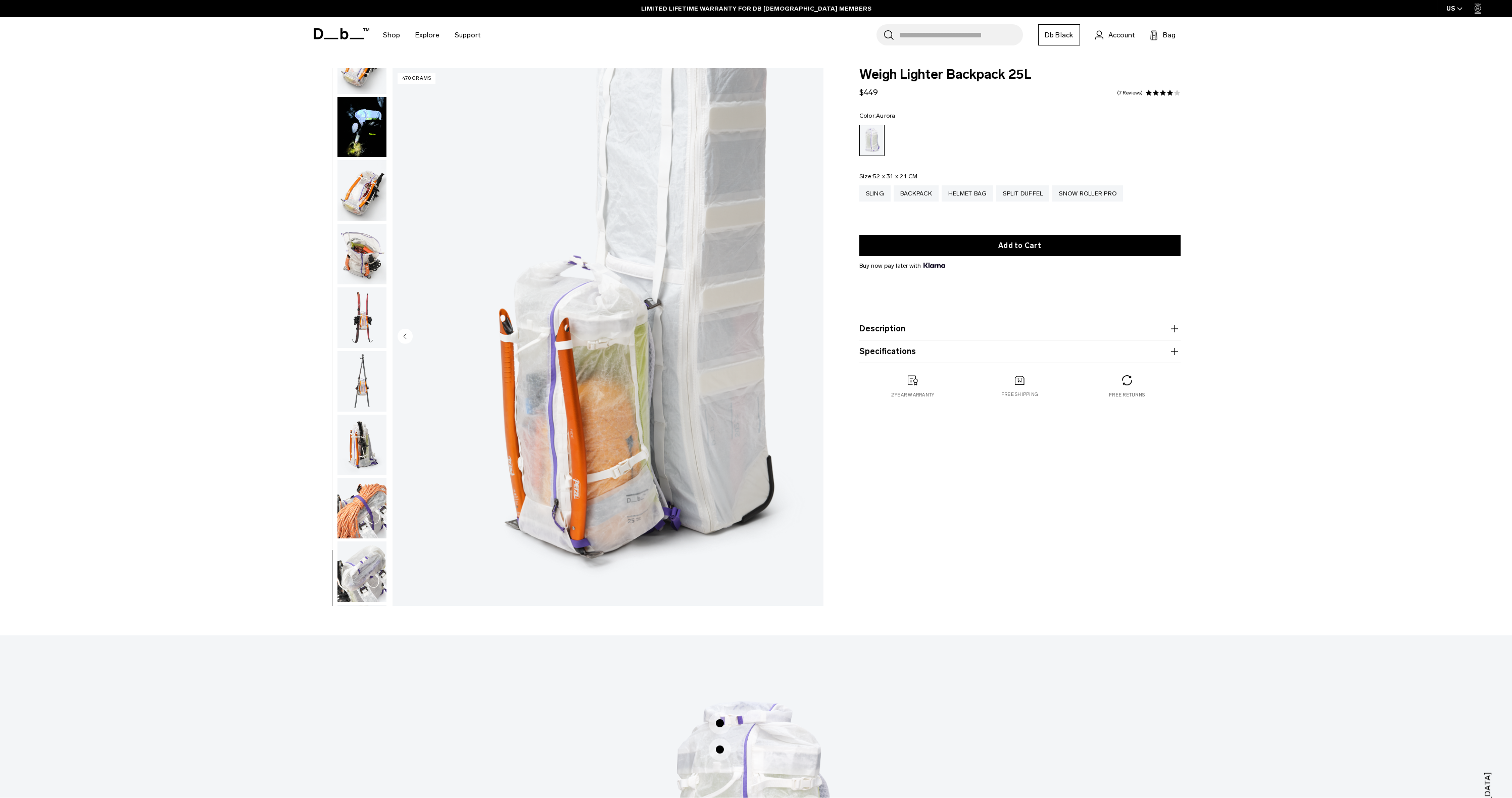
click at [369, 185] on img "button" at bounding box center [362, 190] width 49 height 60
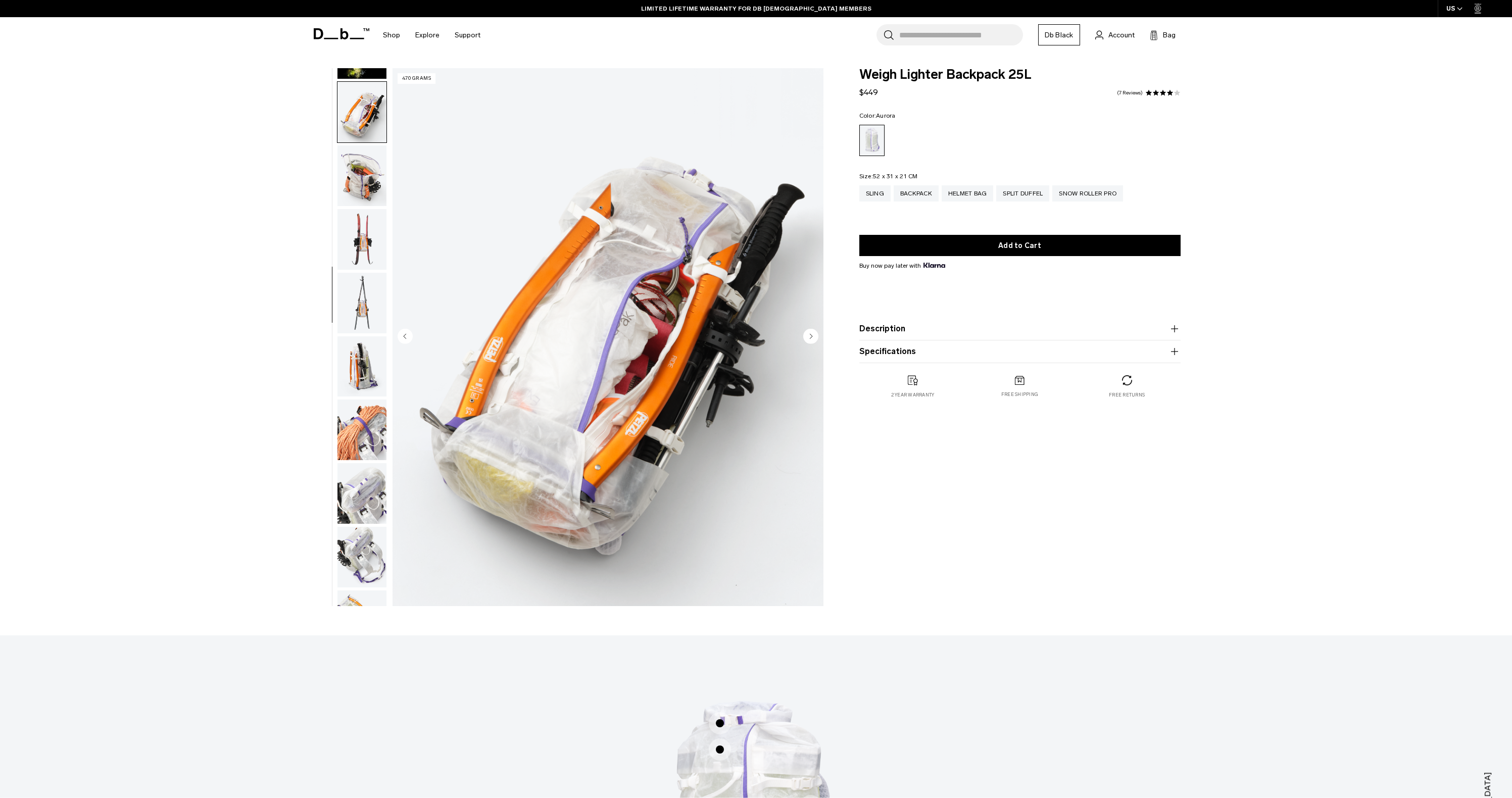
scroll to position [445, 0]
